Goal: Information Seeking & Learning: Learn about a topic

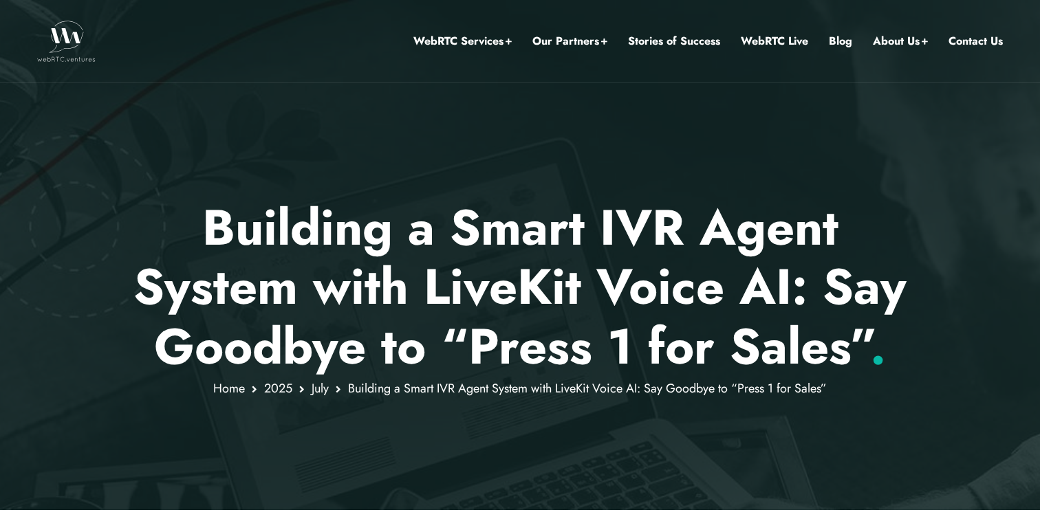
click at [73, 39] on img at bounding box center [66, 41] width 58 height 41
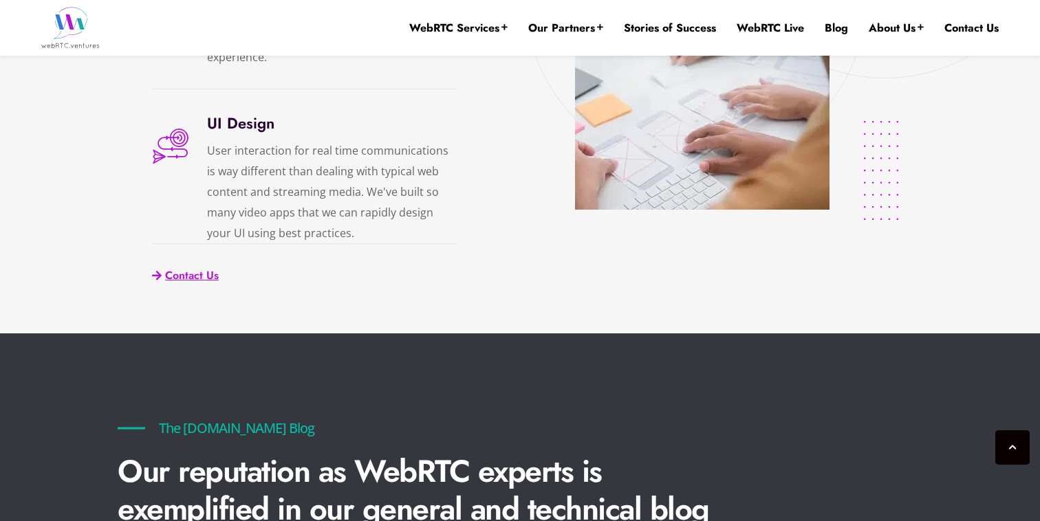
scroll to position [2775, 0]
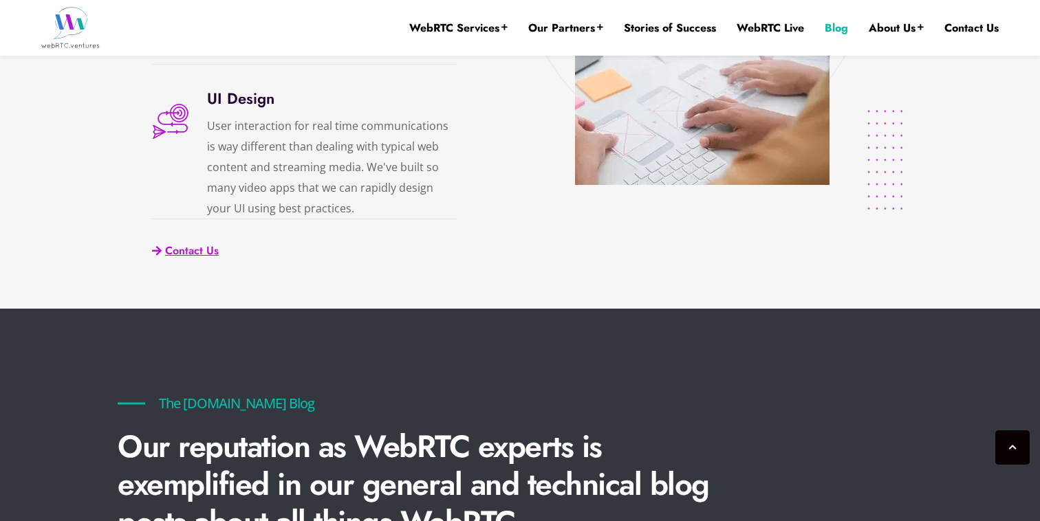
click at [825, 26] on link "Blog" at bounding box center [836, 28] width 23 height 15
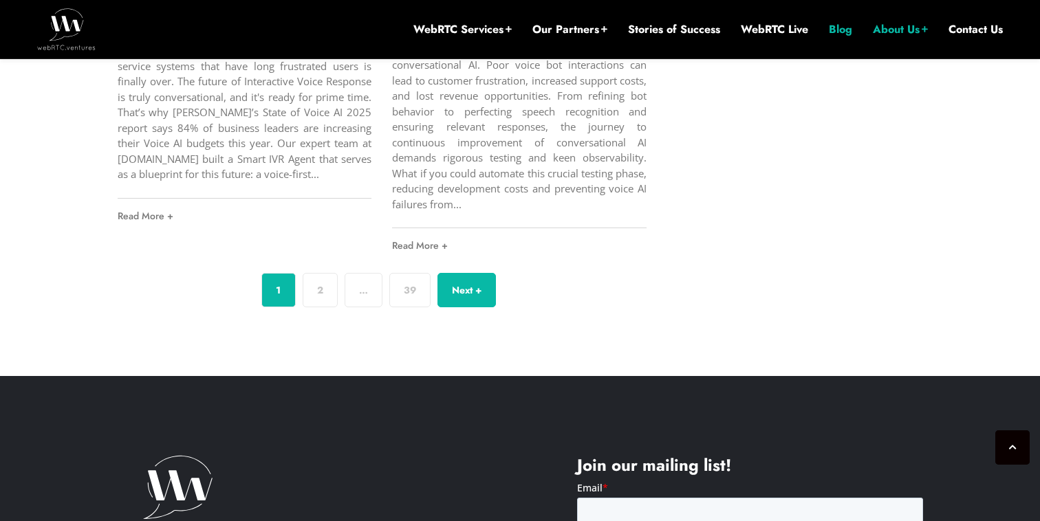
scroll to position [5340, 0]
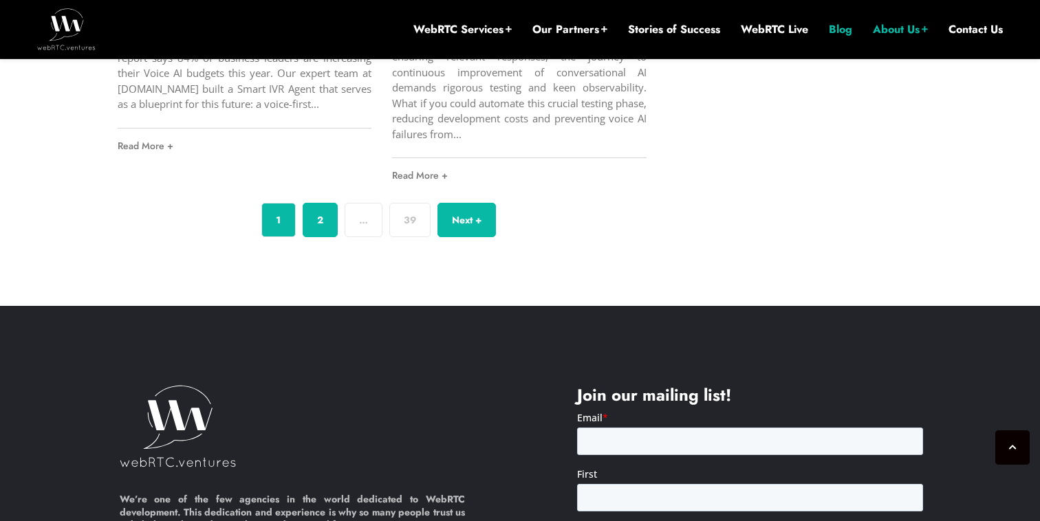
click at [307, 229] on link "2" at bounding box center [320, 220] width 35 height 34
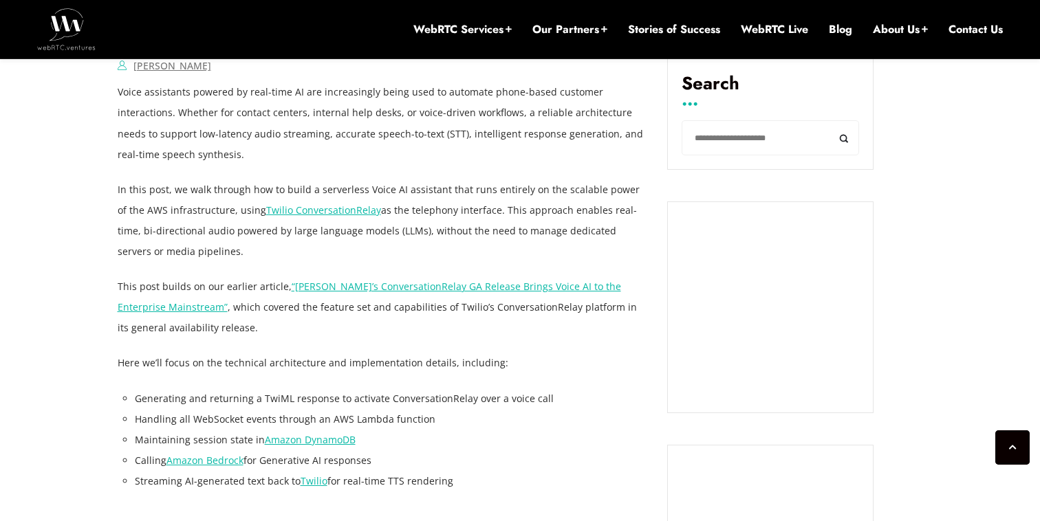
scroll to position [1010, 0]
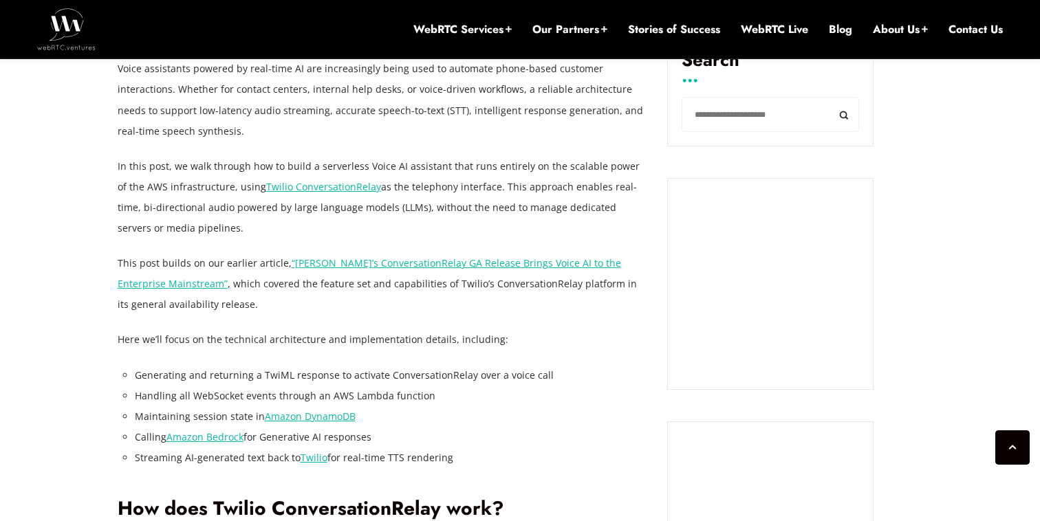
click at [341, 184] on link "Twilio ConversationRelay" at bounding box center [323, 186] width 115 height 13
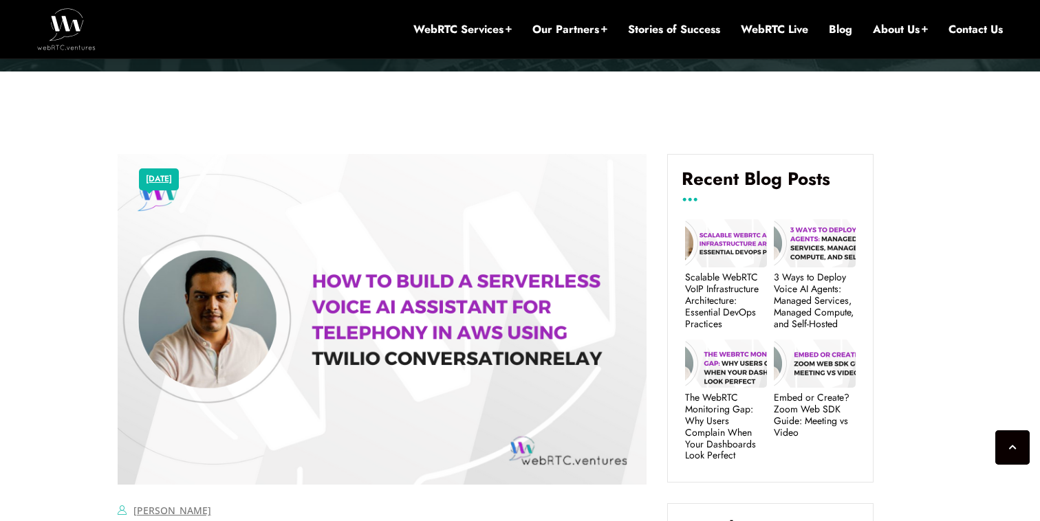
scroll to position [182, 0]
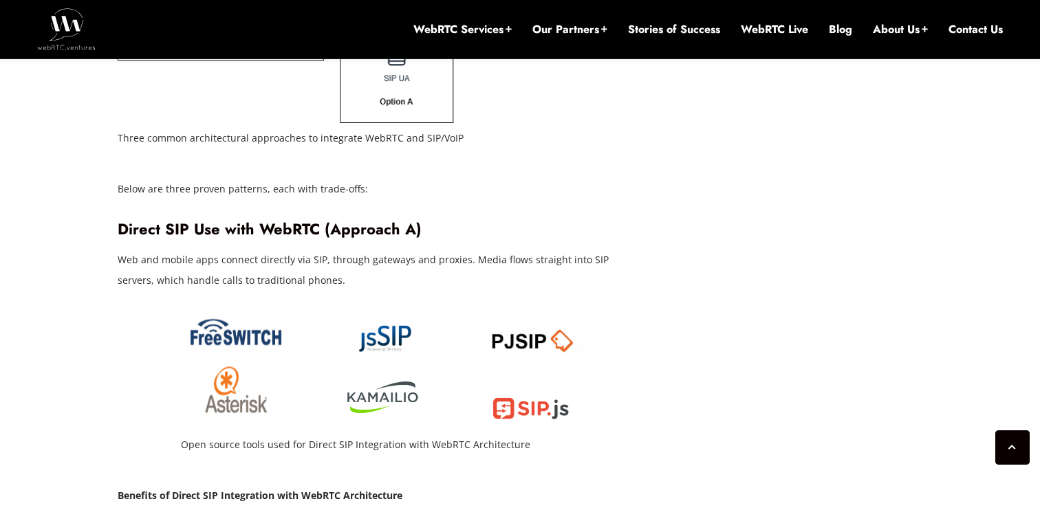
scroll to position [2575, 0]
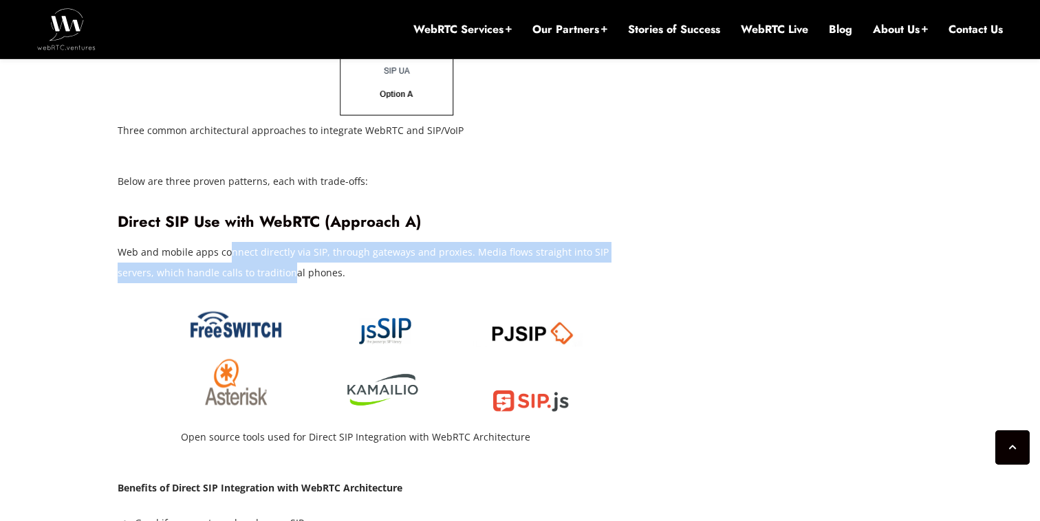
drag, startPoint x: 230, startPoint y: 214, endPoint x: 252, endPoint y: 226, distance: 24.7
click at [252, 242] on p "Web and mobile apps connect directly via SIP, through gateways and proxies. Med…" at bounding box center [383, 262] width 530 height 41
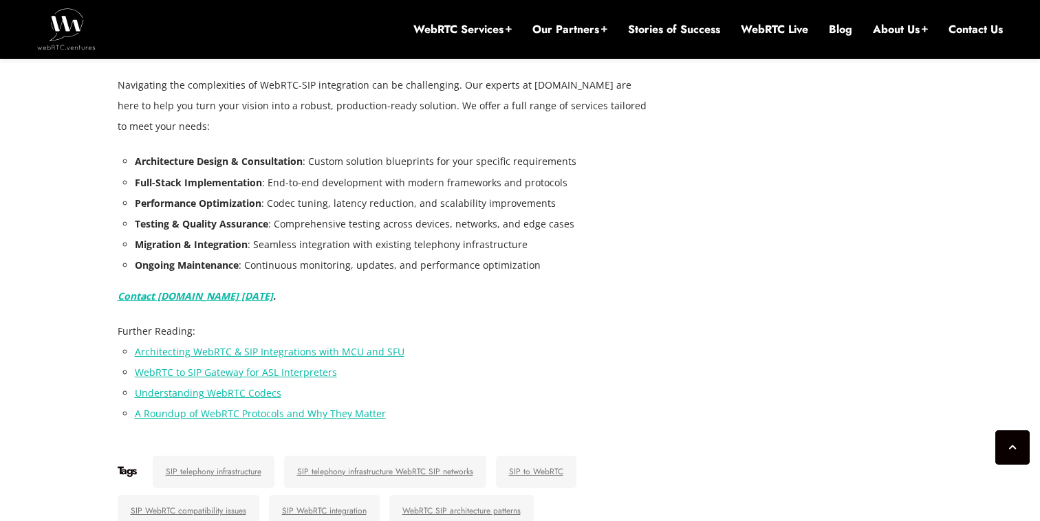
scroll to position [5448, 0]
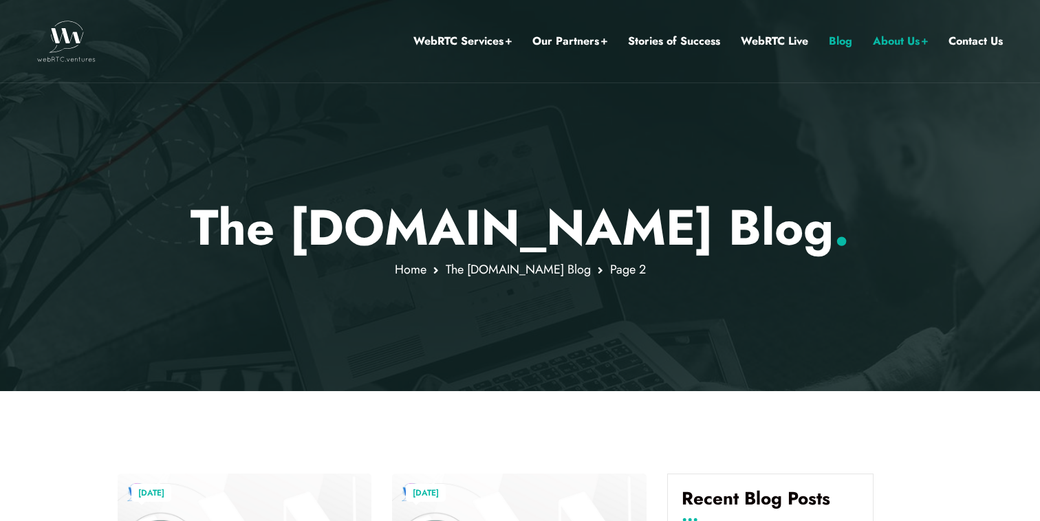
click at [63, 39] on img at bounding box center [66, 41] width 58 height 41
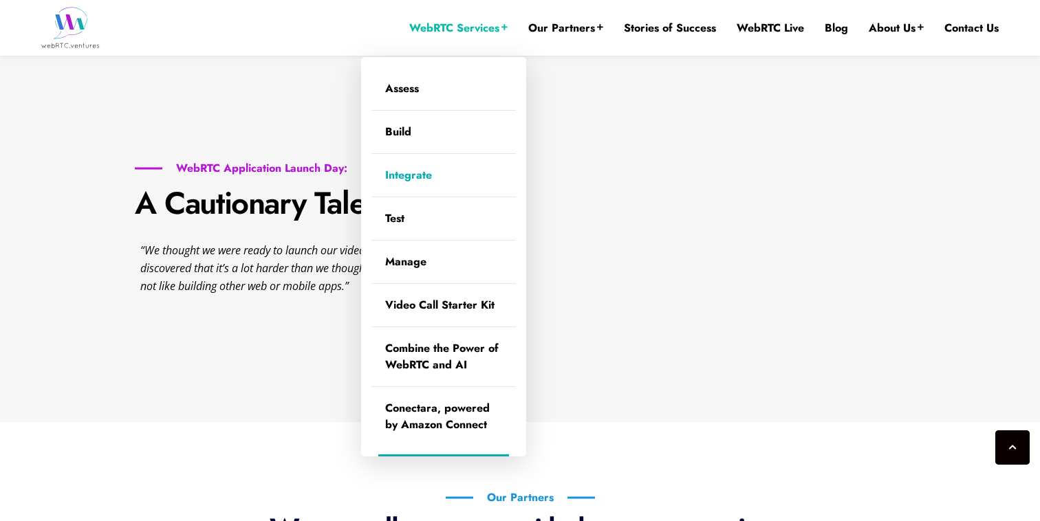
scroll to position [1670, 0]
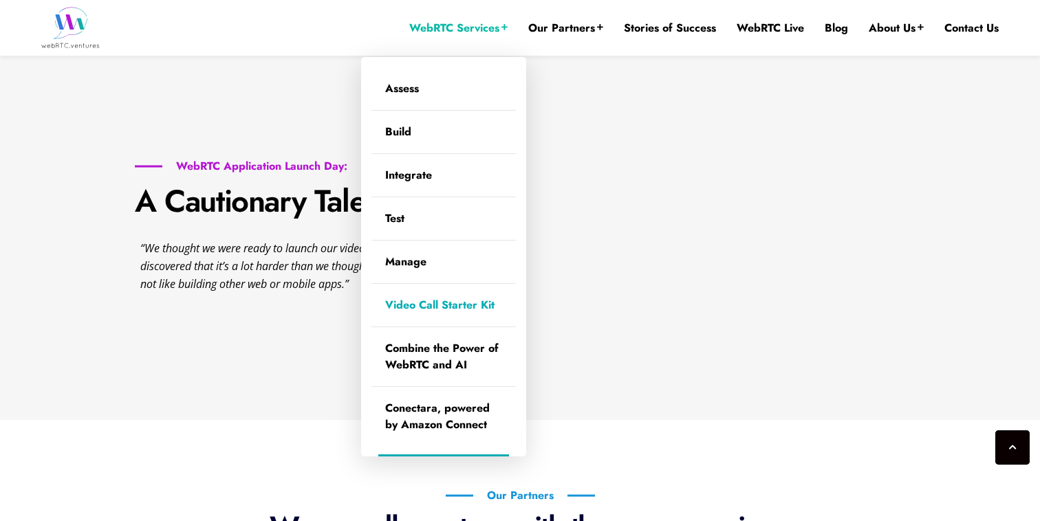
click at [445, 303] on link "Video Call Starter Kit" at bounding box center [443, 305] width 144 height 43
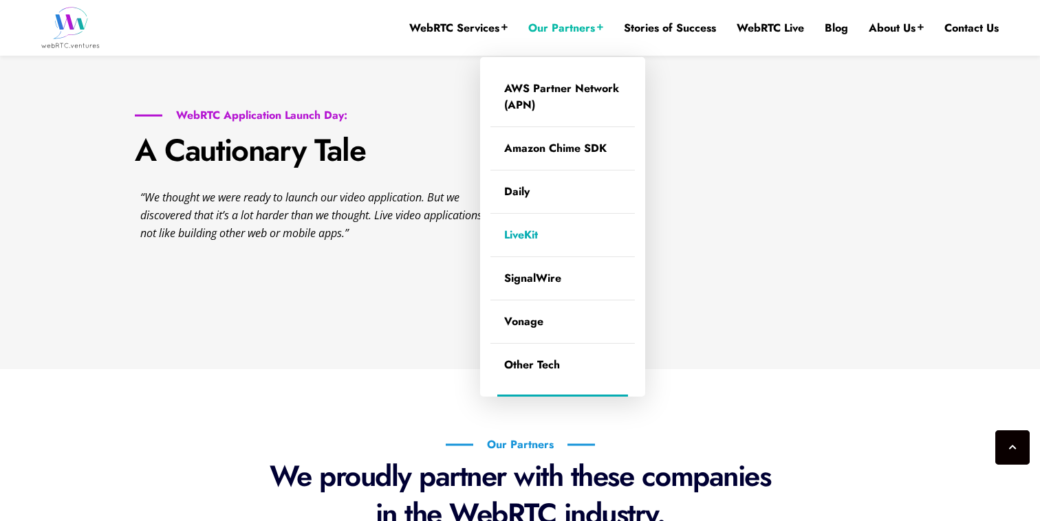
scroll to position [1718, 0]
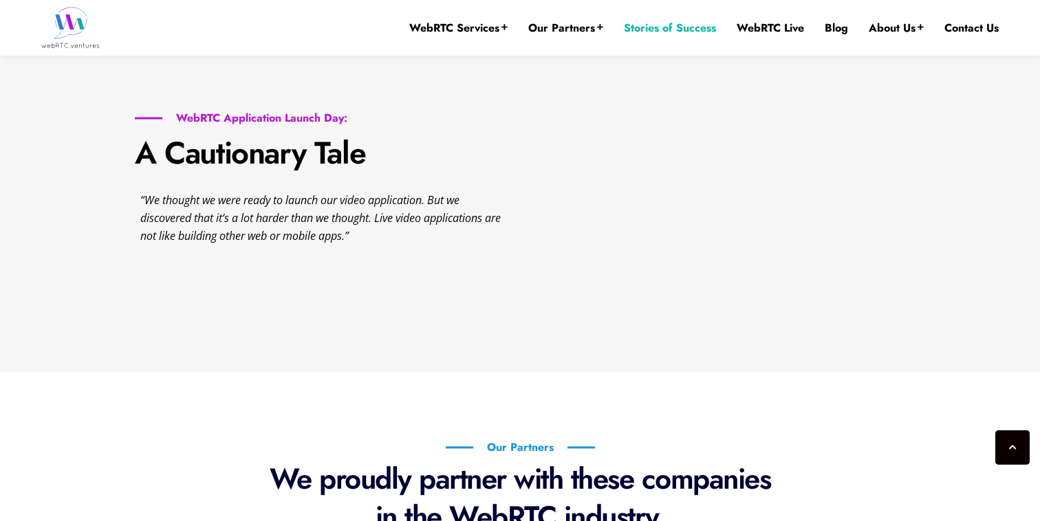
click at [670, 33] on link "Stories of Success" at bounding box center [670, 28] width 92 height 15
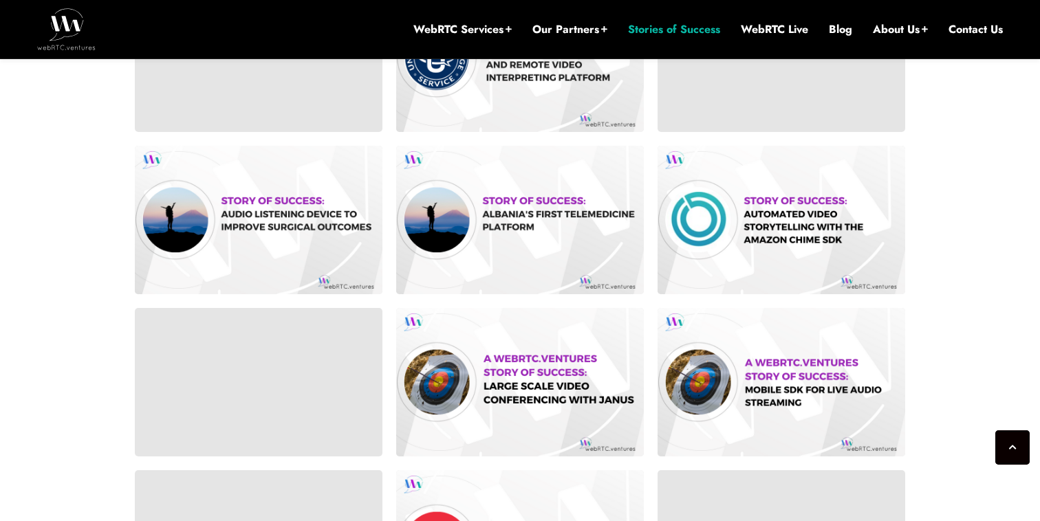
scroll to position [699, 0]
